Goal: Task Accomplishment & Management: Manage account settings

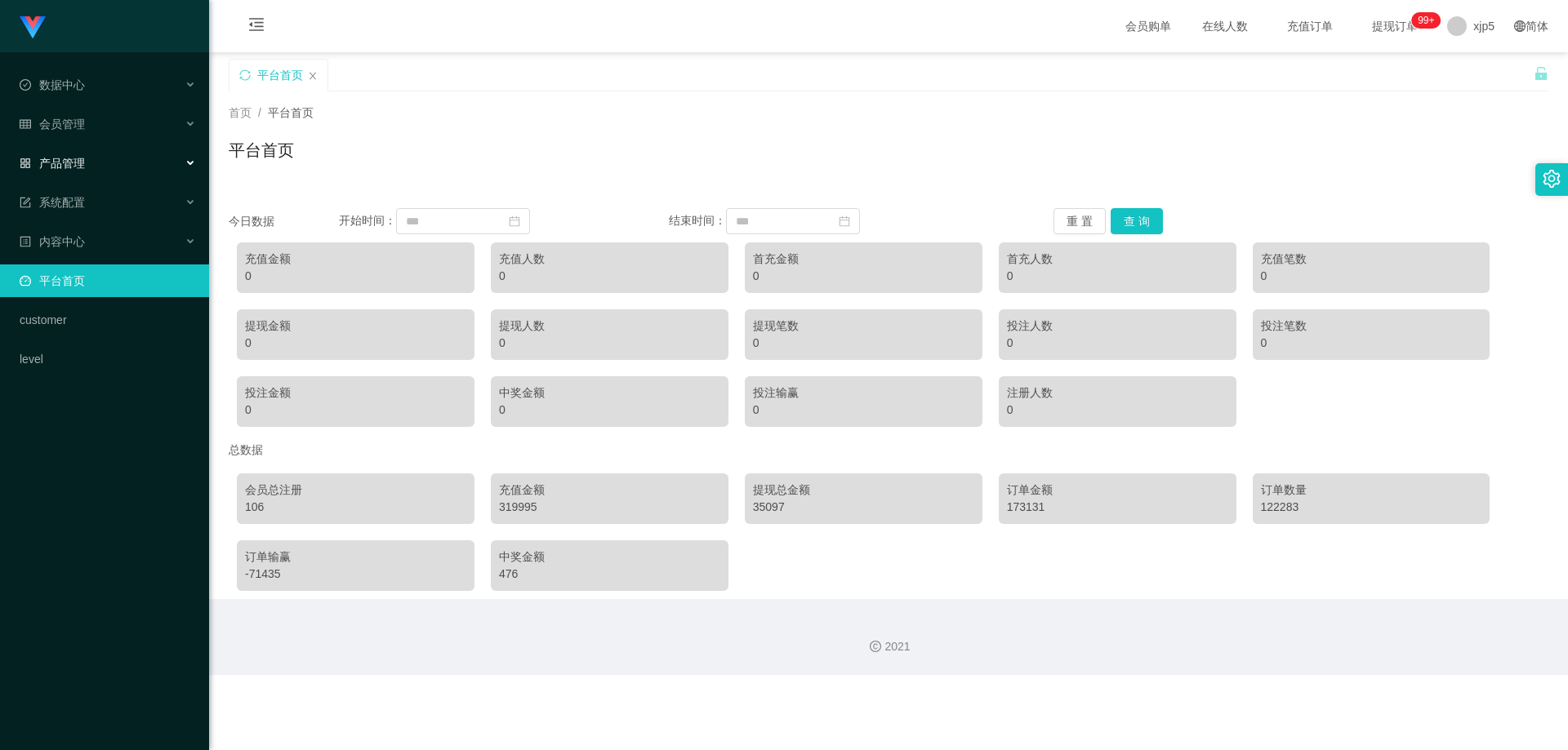
click at [95, 166] on div "产品管理" at bounding box center [104, 162] width 209 height 32
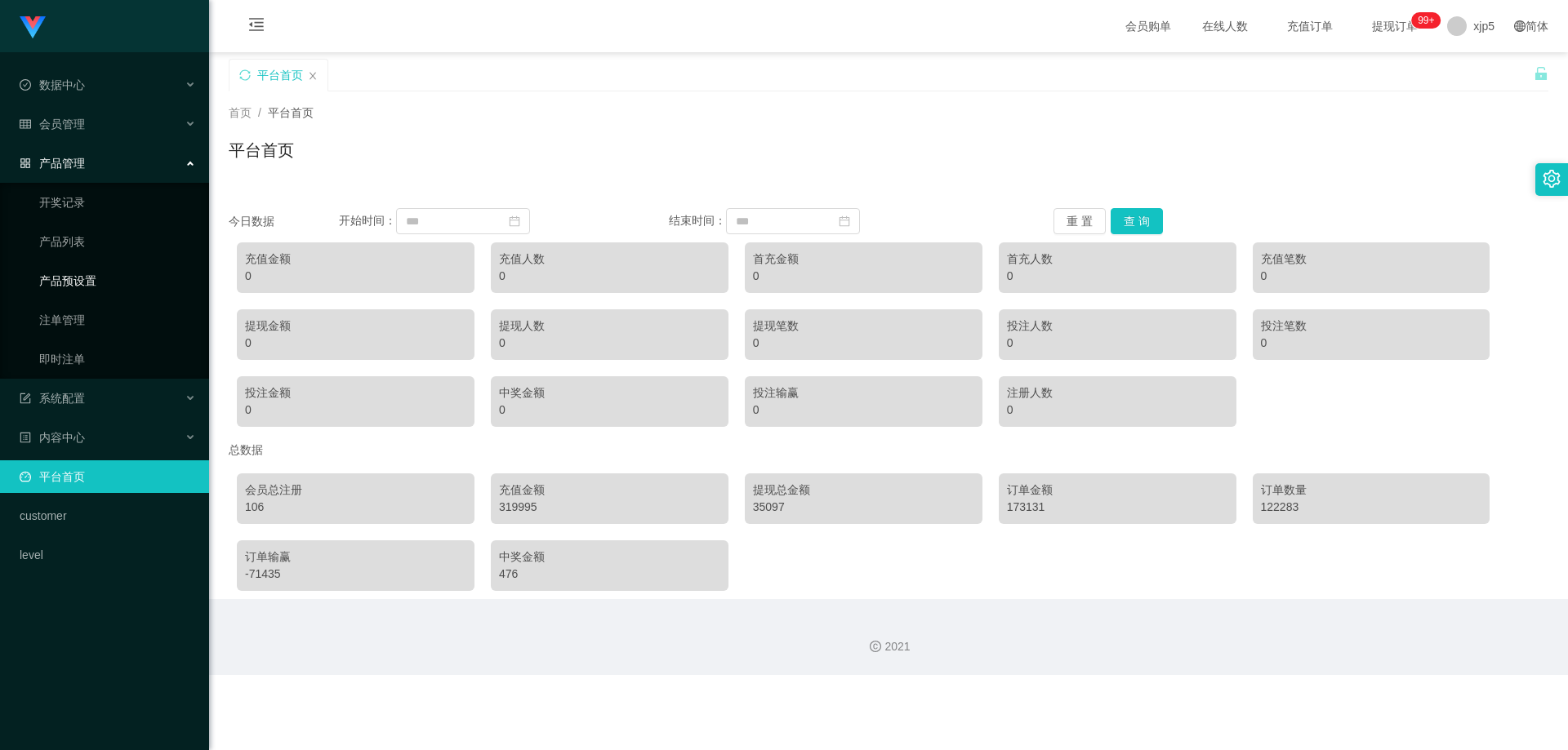
click at [102, 268] on link "产品预设置" at bounding box center [117, 280] width 157 height 32
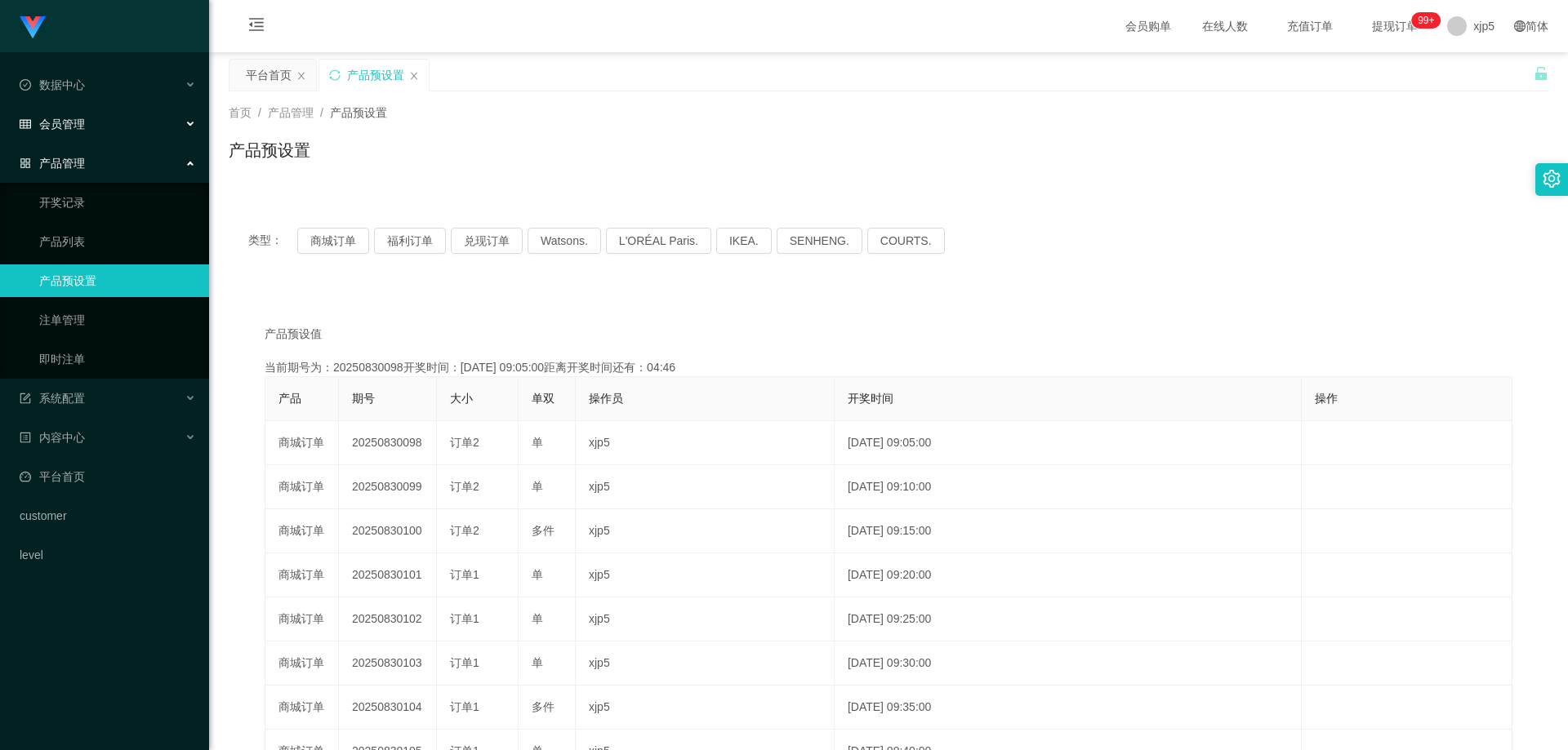
click at [92, 117] on div "会员管理" at bounding box center [104, 124] width 209 height 32
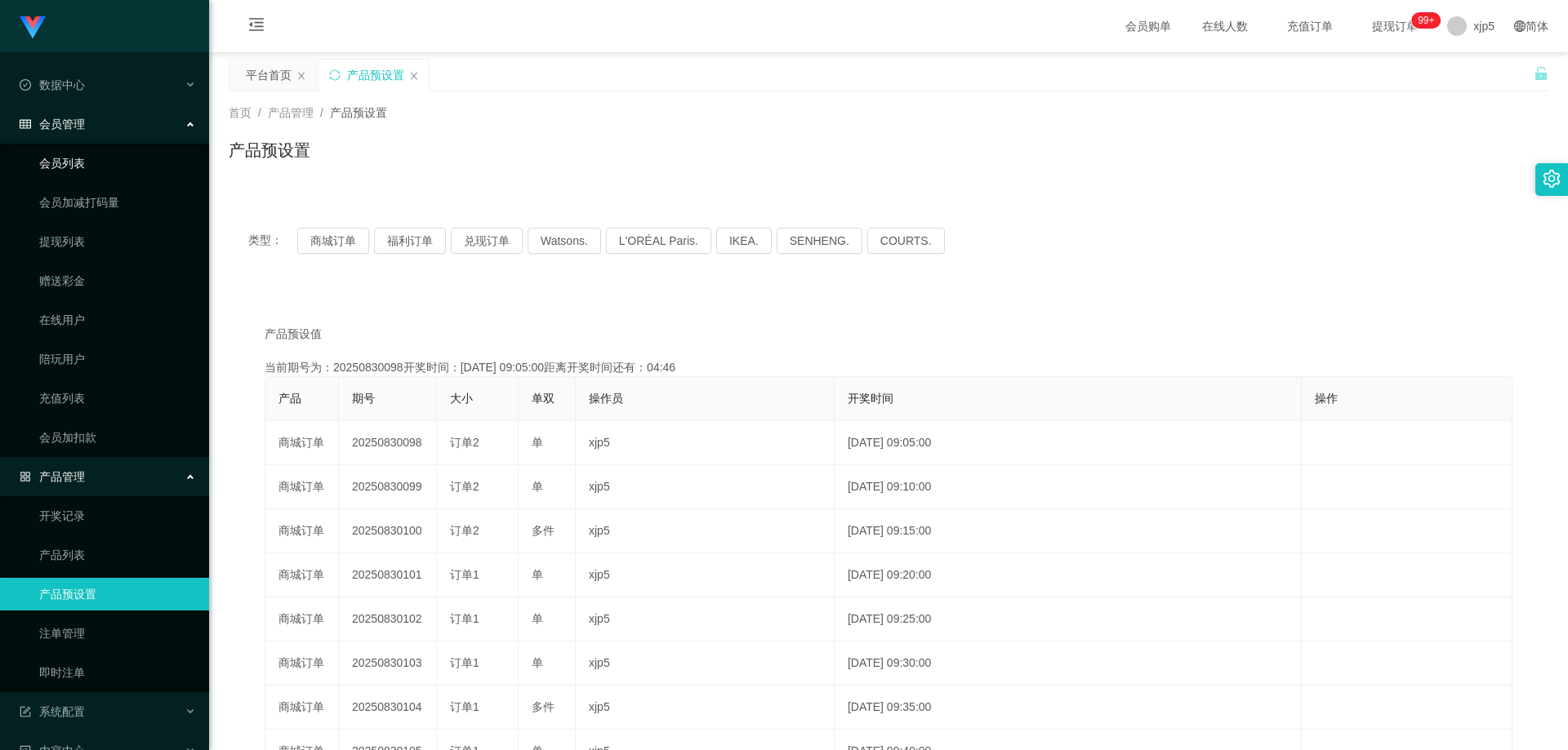
drag, startPoint x: 82, startPoint y: 171, endPoint x: 335, endPoint y: 208, distance: 255.7
click at [81, 171] on link "会员列表" at bounding box center [117, 162] width 157 height 32
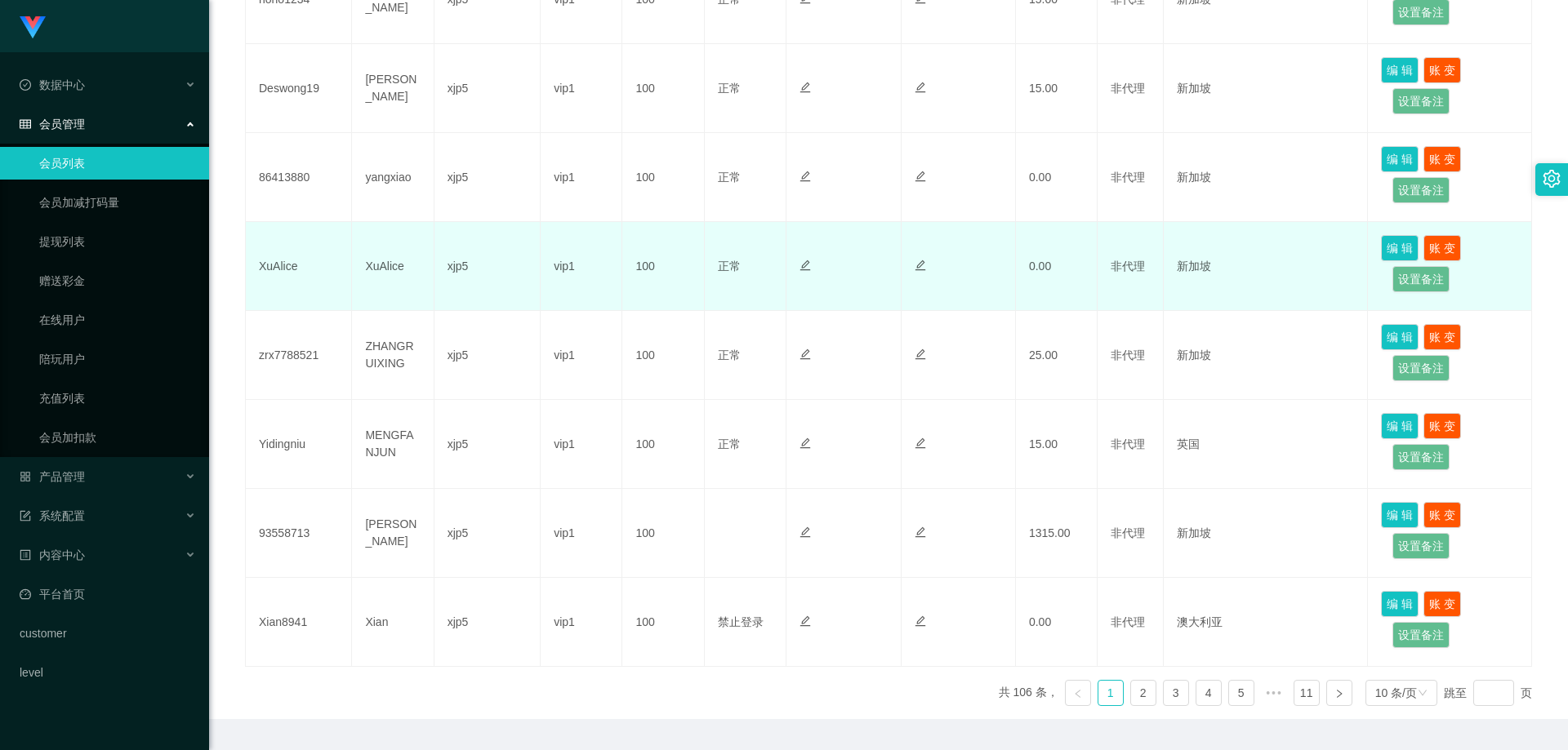
scroll to position [697, 0]
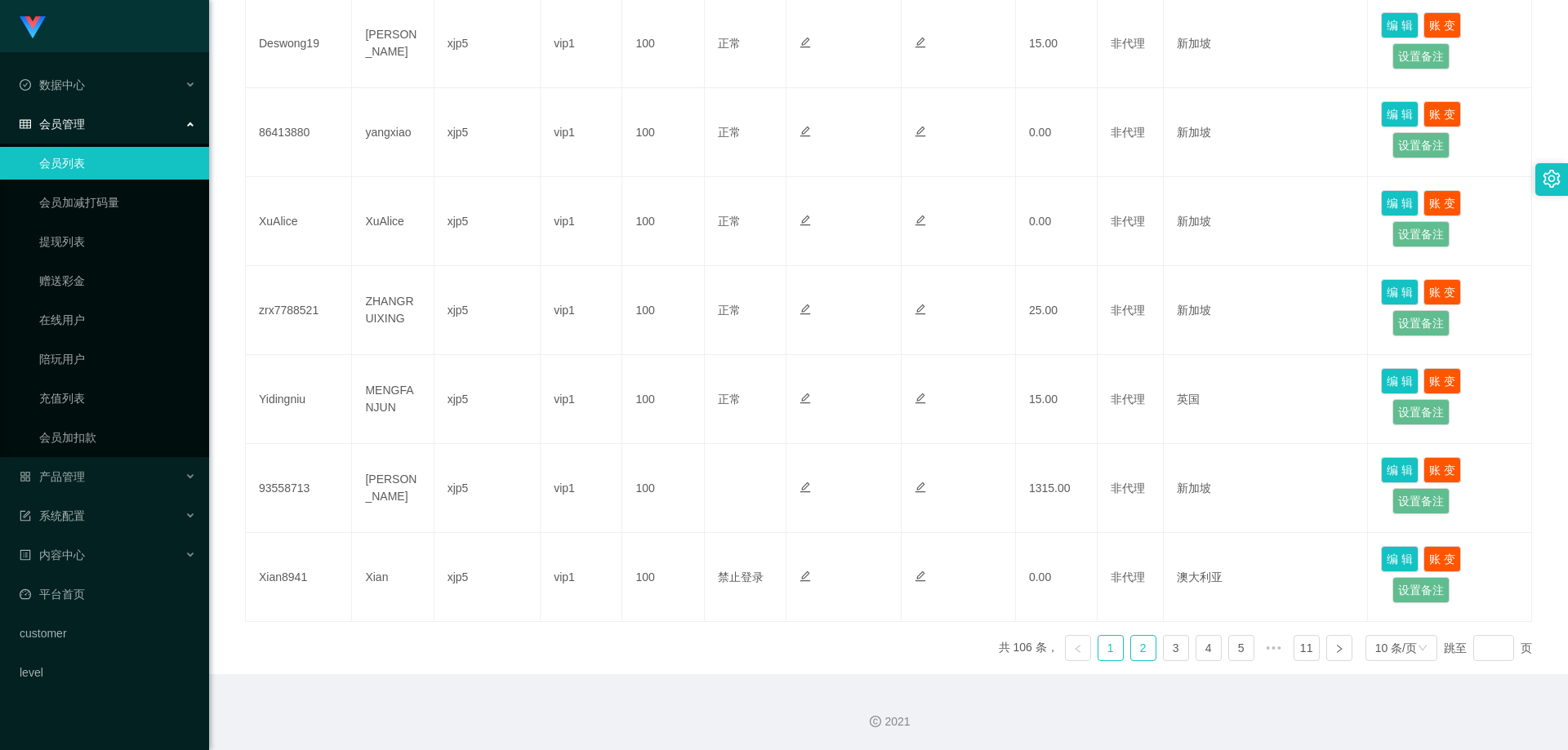
click at [908, 595] on li "2" at bounding box center [1143, 648] width 26 height 26
click at [908, 595] on link "3" at bounding box center [1176, 648] width 25 height 25
drag, startPoint x: 1201, startPoint y: 655, endPoint x: 1184, endPoint y: 640, distance: 22.7
click at [908, 595] on link "4" at bounding box center [1208, 648] width 25 height 25
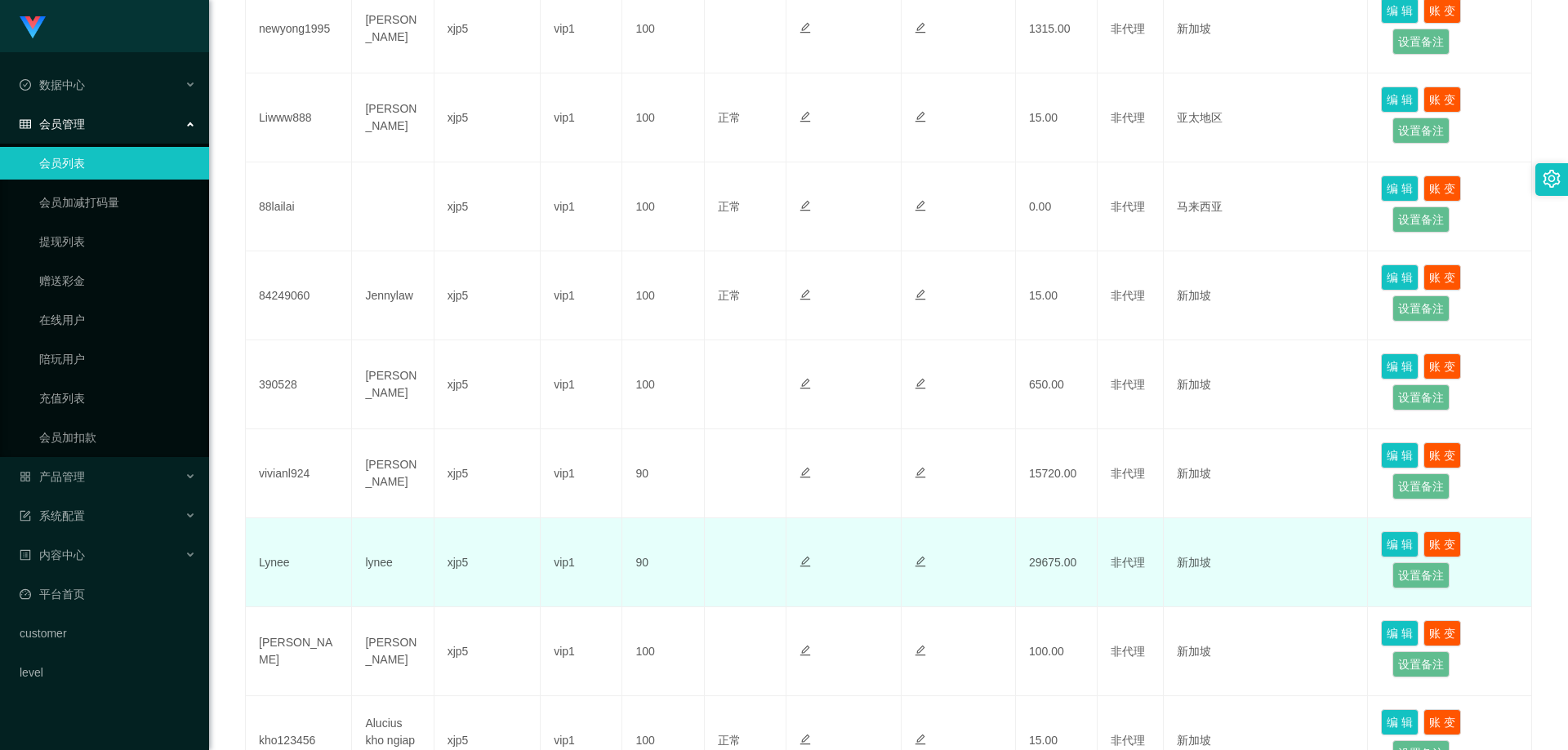
scroll to position [616, 0]
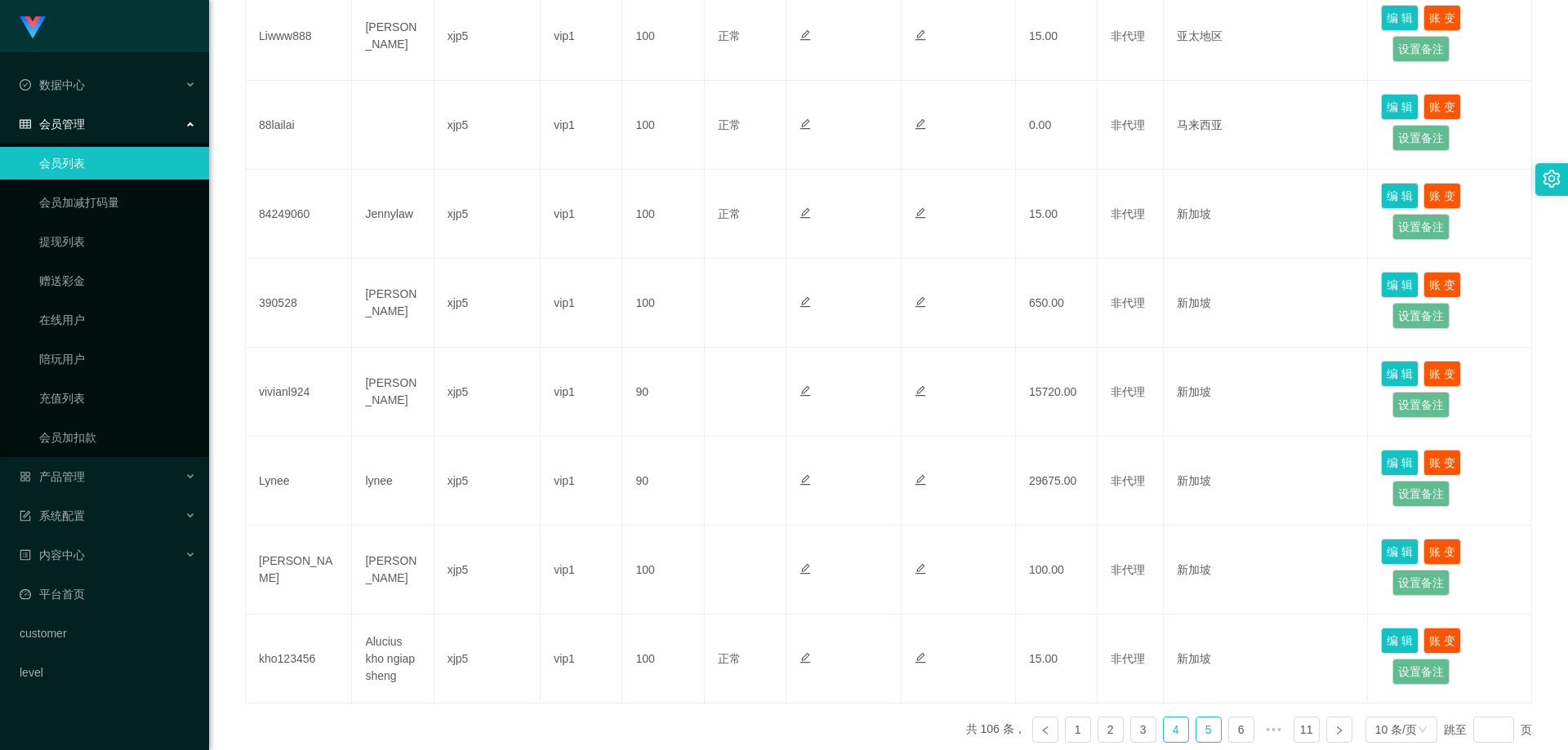
click at [908, 595] on link "5" at bounding box center [1208, 730] width 25 height 25
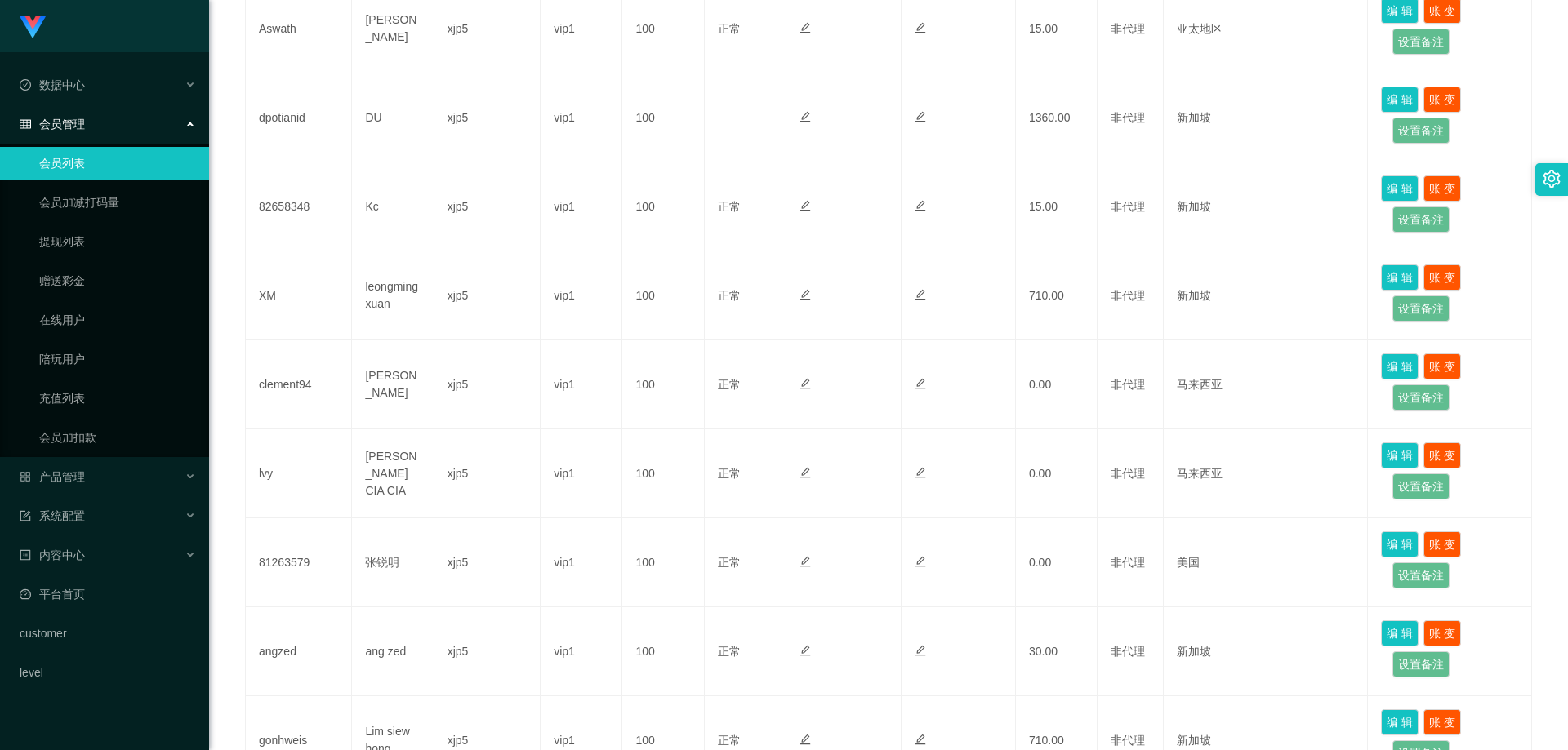
scroll to position [697, 0]
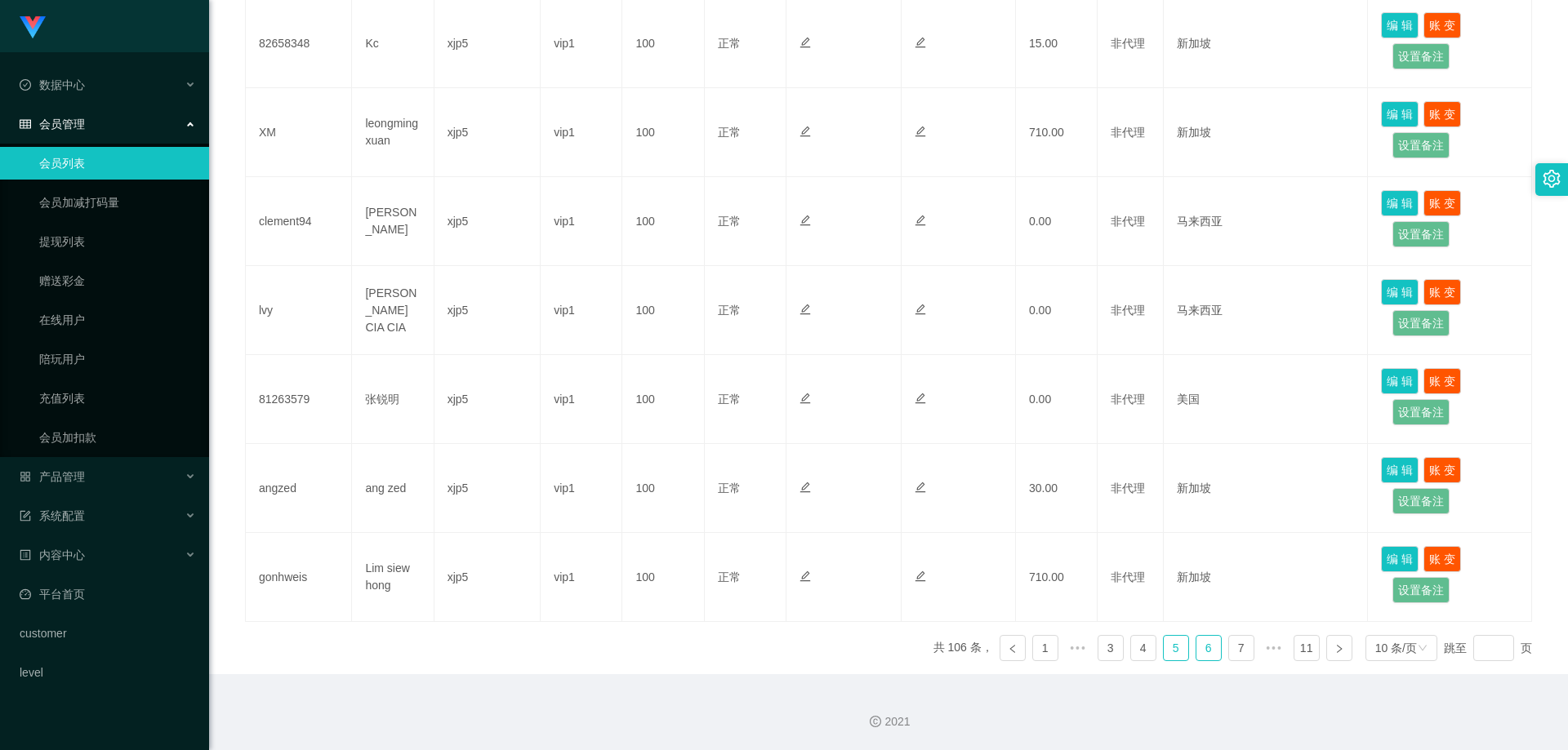
click at [908, 595] on link "6" at bounding box center [1208, 648] width 25 height 25
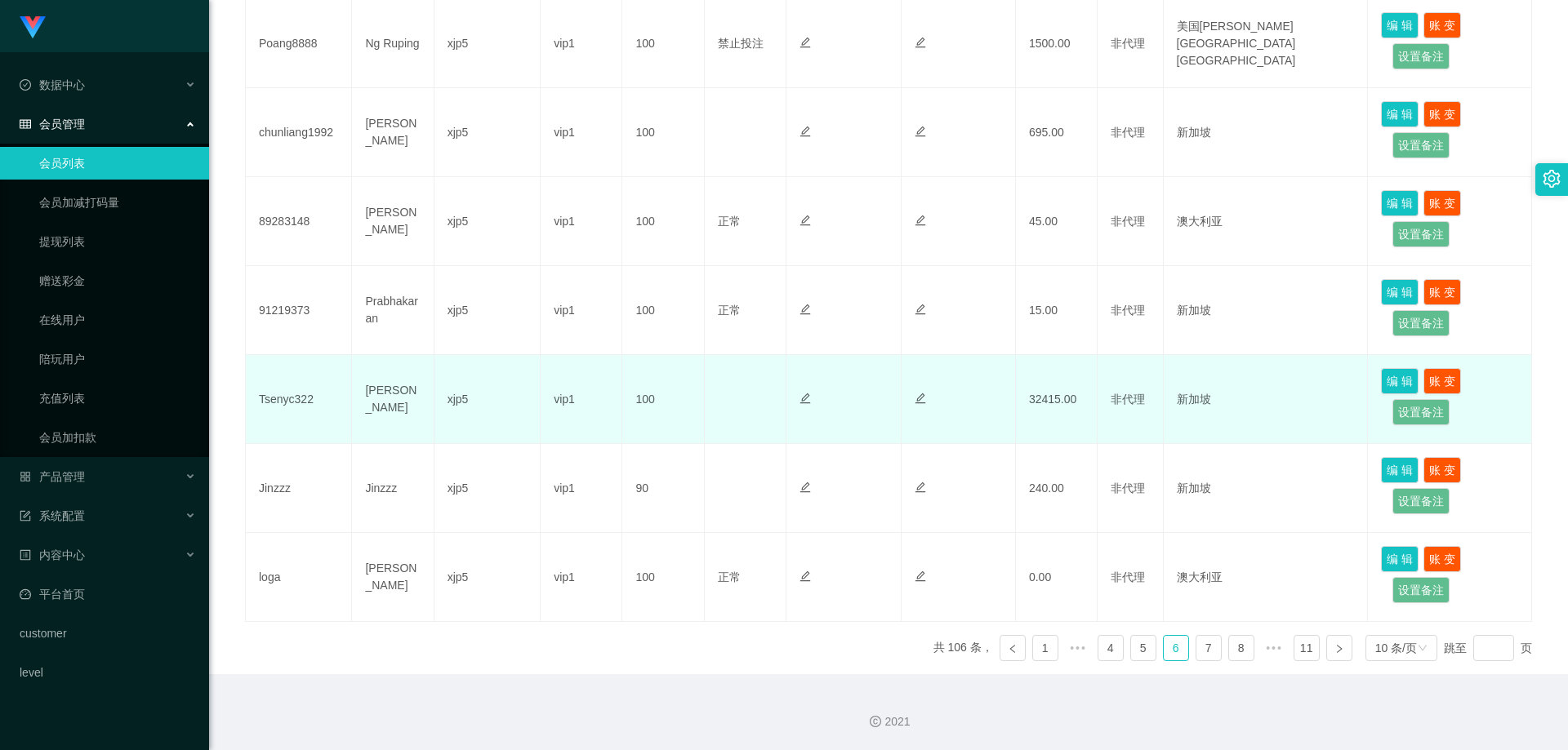
click at [908, 415] on td at bounding box center [959, 399] width 114 height 89
drag, startPoint x: 318, startPoint y: 403, endPoint x: 323, endPoint y: 393, distance: 11.2
click at [323, 393] on td "Tsenyc322" at bounding box center [298, 399] width 106 height 89
click at [317, 397] on td "Tsenyc322" at bounding box center [298, 399] width 106 height 89
drag, startPoint x: 1030, startPoint y: 401, endPoint x: 1052, endPoint y: 400, distance: 22.0
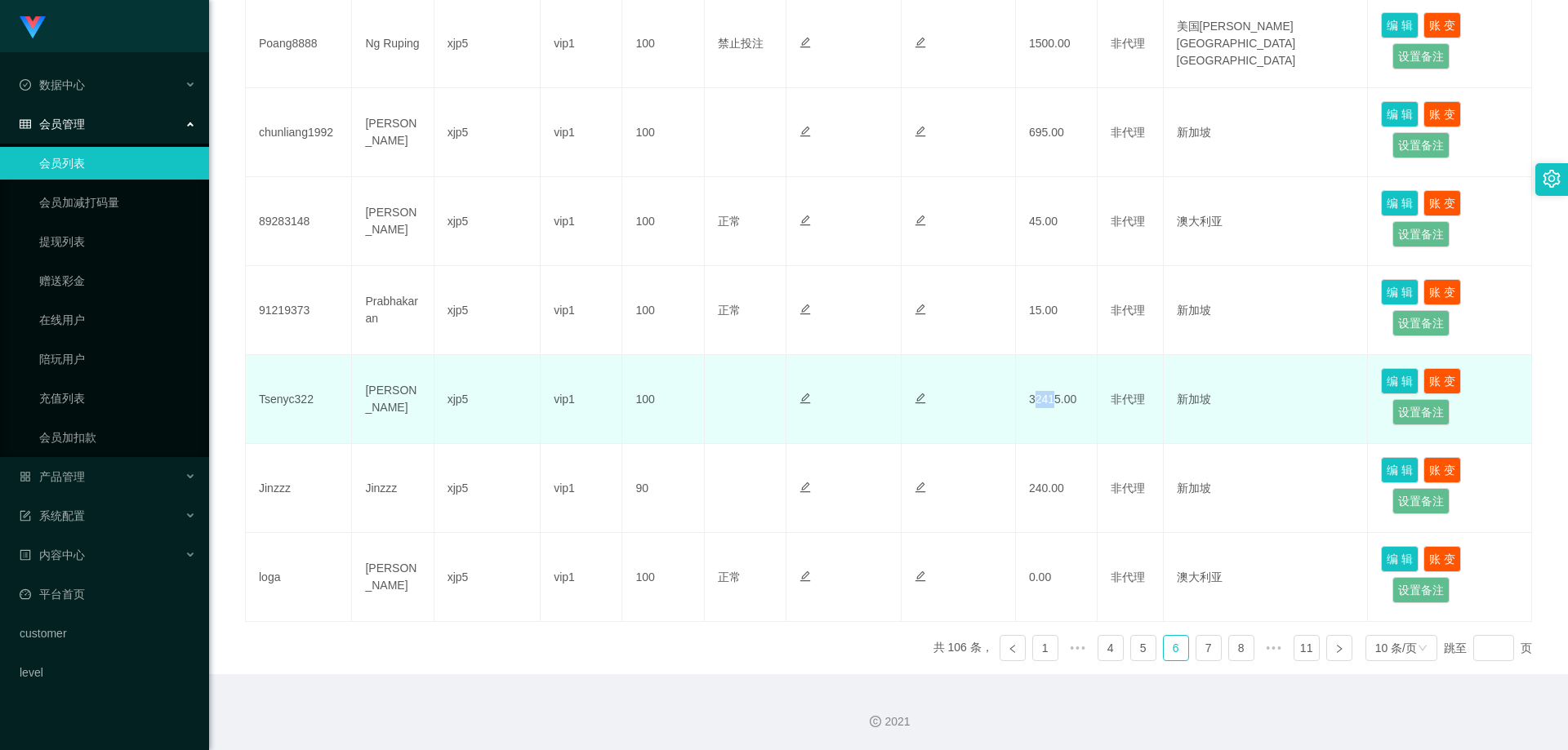
click at [908, 400] on td "32415.00" at bounding box center [1057, 399] width 81 height 89
click at [908, 401] on td "32415.00" at bounding box center [1057, 399] width 81 height 89
drag, startPoint x: 1030, startPoint y: 400, endPoint x: 1054, endPoint y: 403, distance: 24.2
click at [908, 403] on td "32415.00" at bounding box center [1057, 399] width 81 height 89
click at [908, 406] on td "32415.00" at bounding box center [1057, 399] width 81 height 89
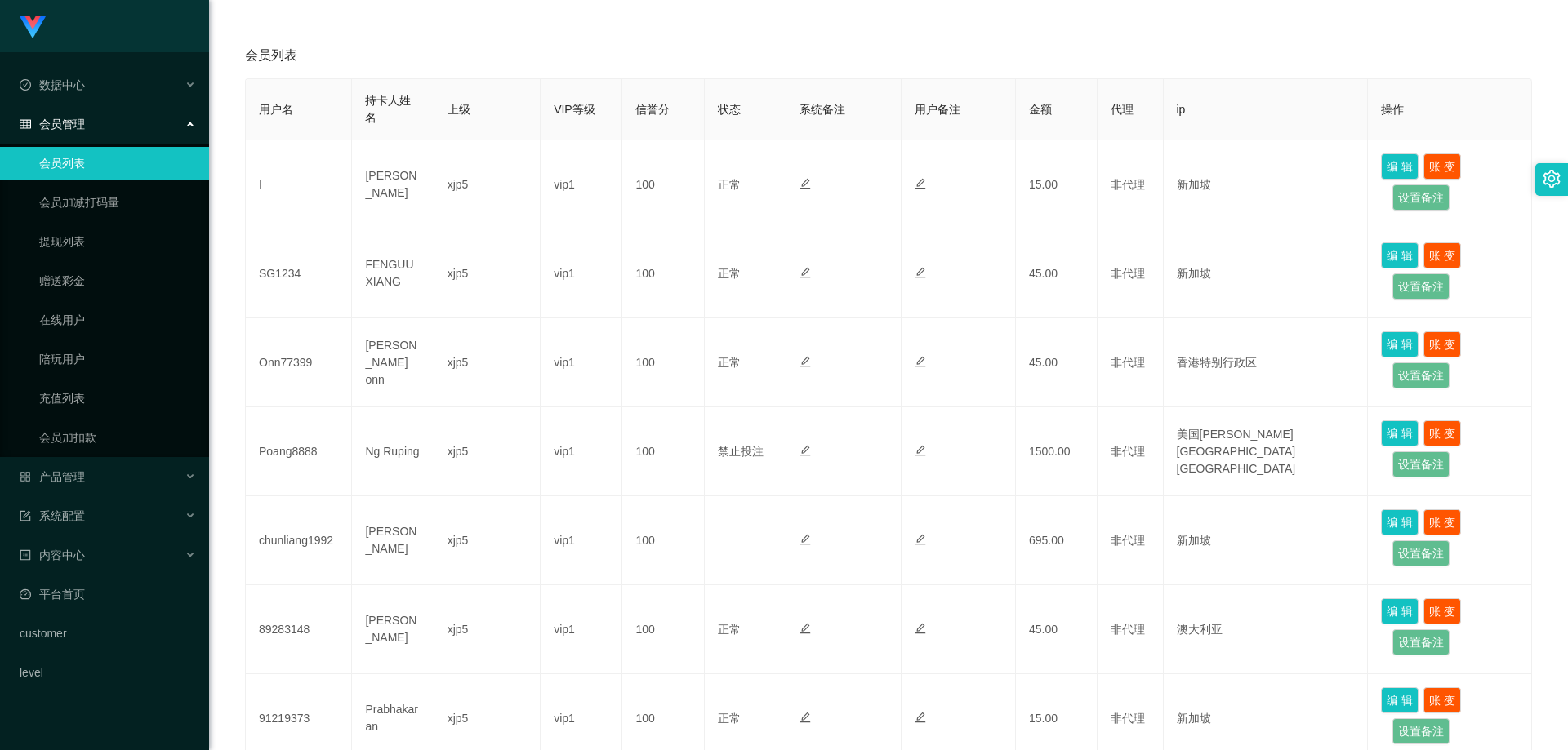
scroll to position [0, 0]
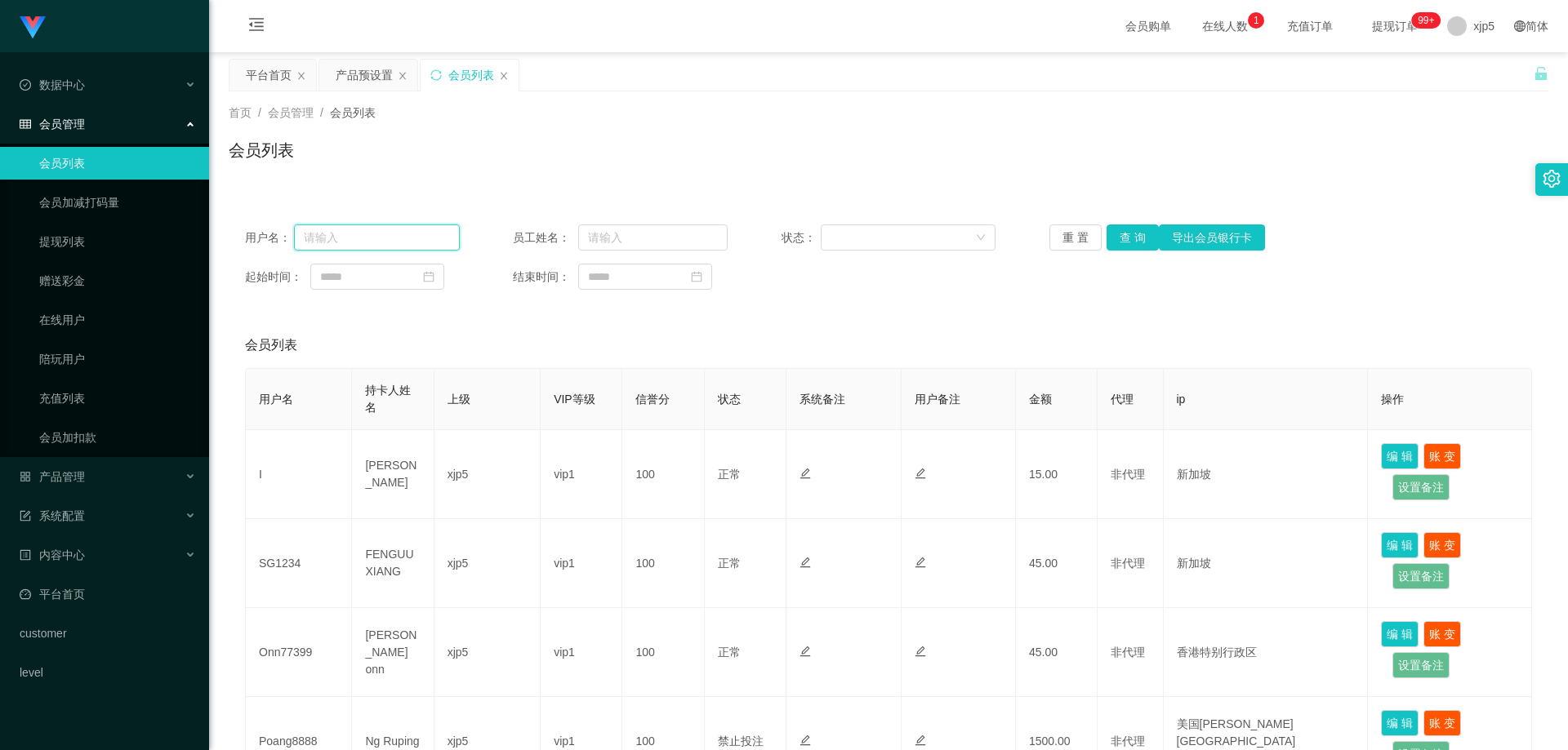
click at [316, 240] on input "text" at bounding box center [377, 237] width 166 height 26
paste input "zhang1973"
type input "zhang1973"
click at [908, 232] on button "查 询" at bounding box center [1132, 237] width 53 height 26
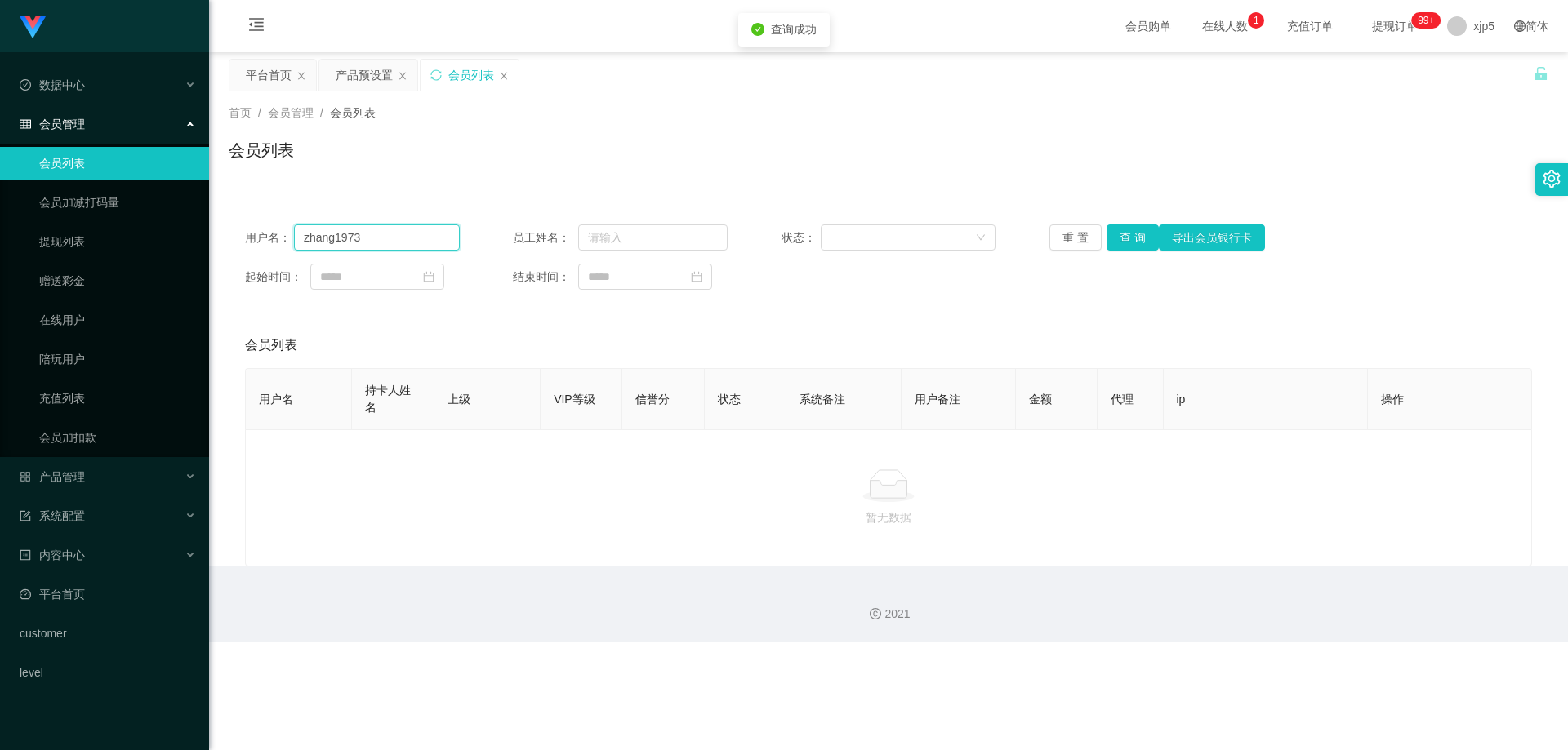
drag, startPoint x: 395, startPoint y: 232, endPoint x: 251, endPoint y: 225, distance: 144.2
click at [245, 226] on div "用户名： zhang1973" at bounding box center [352, 237] width 215 height 26
click at [648, 229] on input "text" at bounding box center [652, 237] width 150 height 26
paste input "zhang1973"
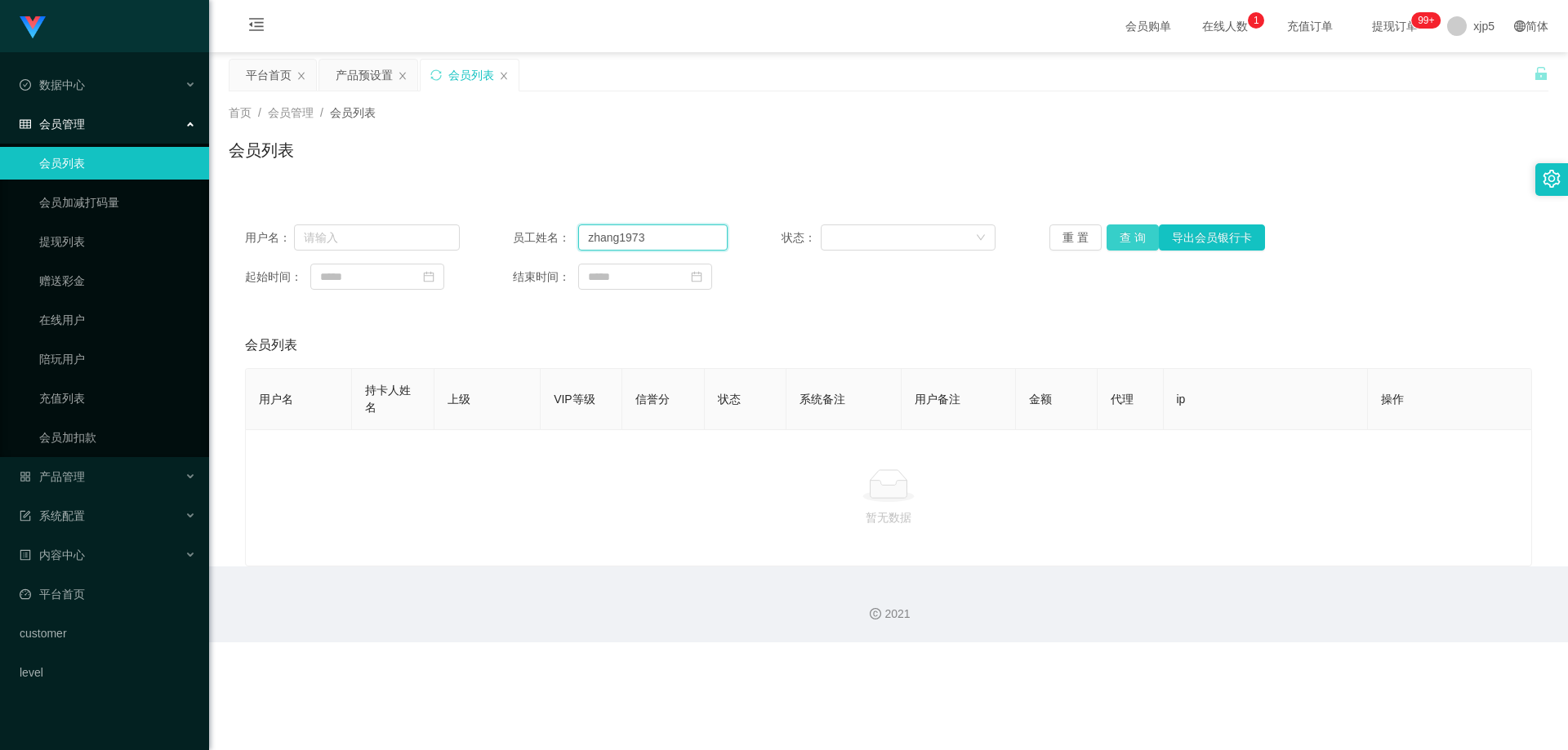
type input "zhang1973"
click at [908, 230] on button "查 询" at bounding box center [1132, 237] width 53 height 26
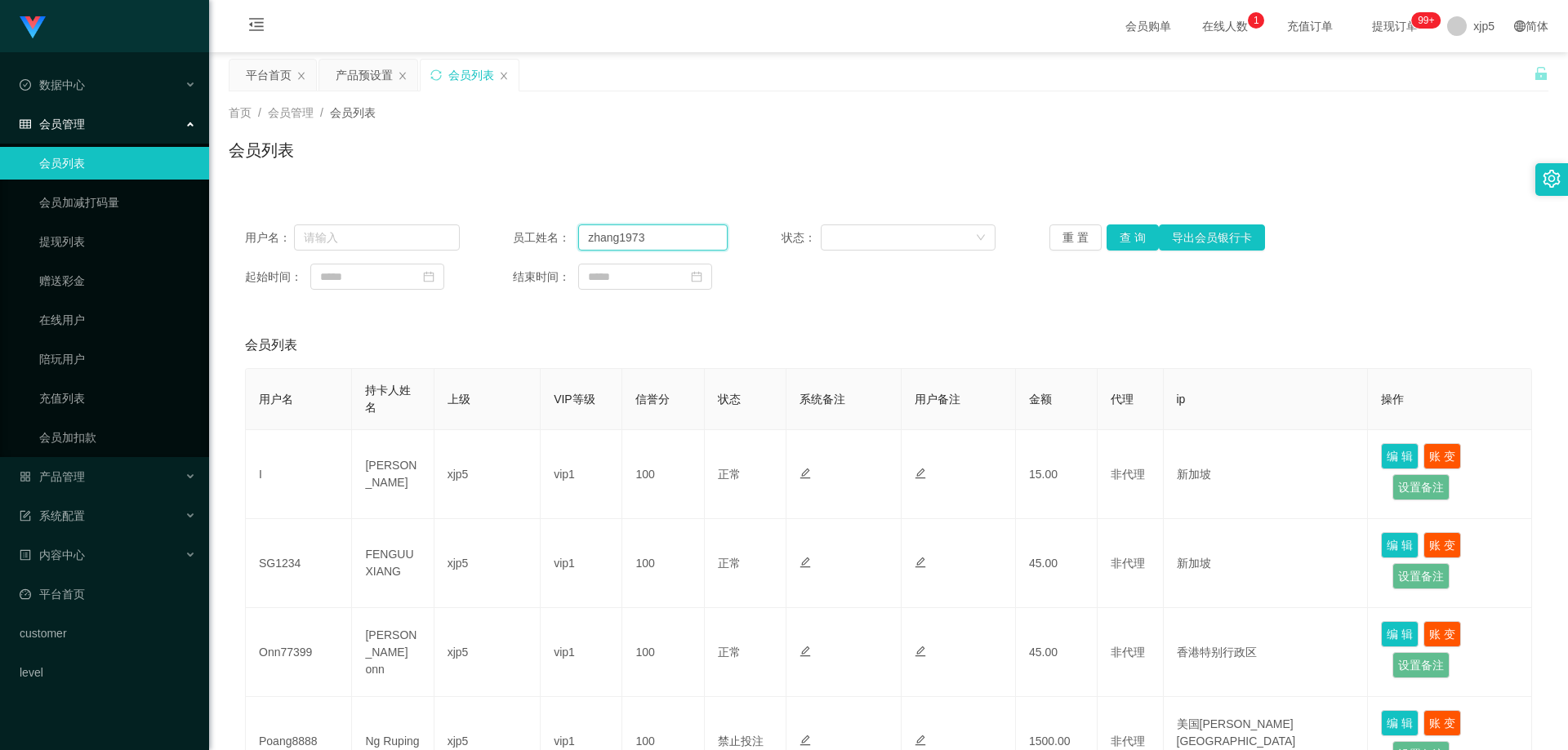
drag, startPoint x: 652, startPoint y: 237, endPoint x: 632, endPoint y: 214, distance: 30.5
click at [556, 215] on div "用户名： 员工姓名： zhang1973 状态： 重 置 查 询 导出会员银行卡 起始时间： 结束时间：" at bounding box center [889, 257] width 1320 height 98
